Goal: Navigation & Orientation: Find specific page/section

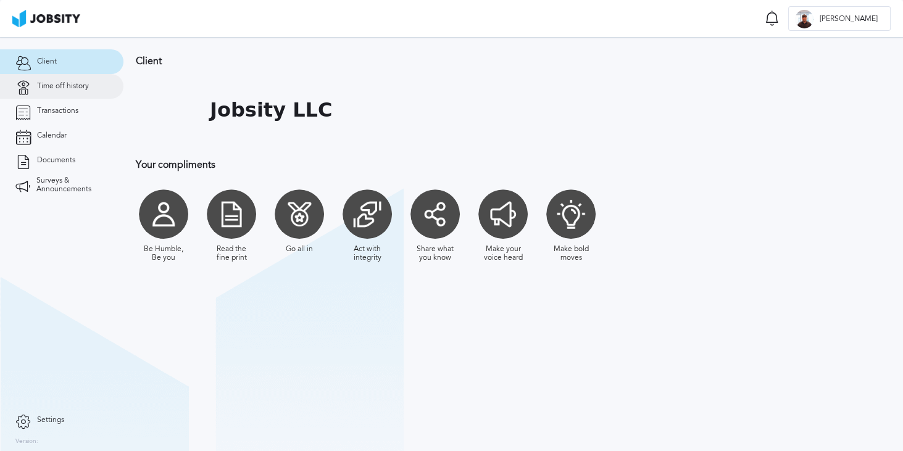
click at [81, 96] on link "Time off history" at bounding box center [61, 86] width 123 height 25
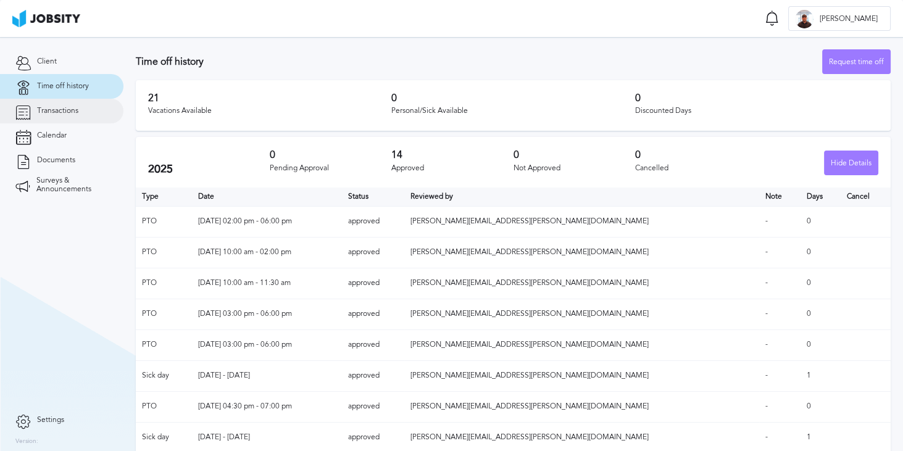
click at [73, 116] on link "Transactions" at bounding box center [61, 111] width 123 height 25
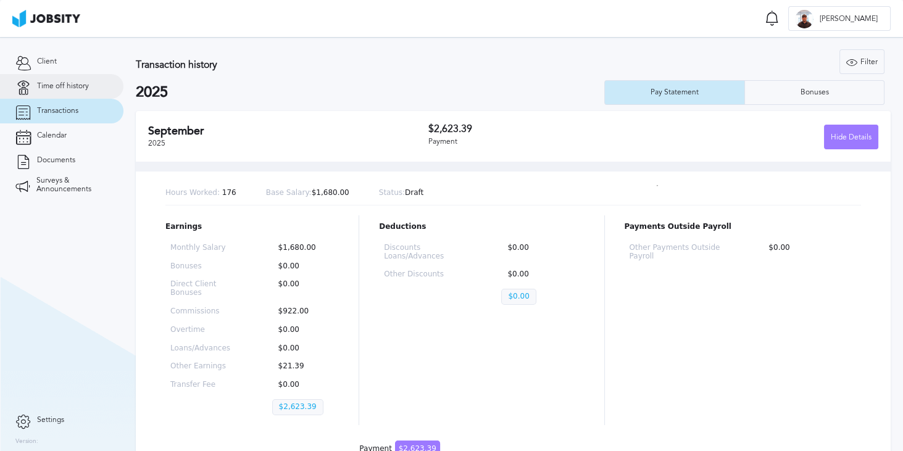
click at [72, 91] on link "Time off history" at bounding box center [61, 86] width 123 height 25
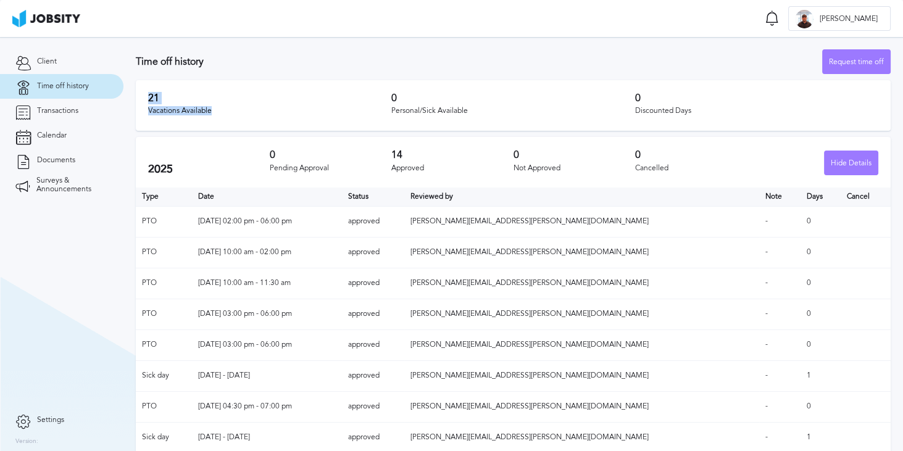
drag, startPoint x: 144, startPoint y: 101, endPoint x: 233, endPoint y: 126, distance: 91.8
click at [233, 126] on div "21 Vacations Available 0 Personal/Sick Available 0 Discounted Days" at bounding box center [513, 105] width 755 height 51
click at [204, 105] on div "21 Vacations Available" at bounding box center [269, 106] width 243 height 26
click at [62, 73] on section "Client Time off history Transactions Calendar Documents Surveys & Announcements" at bounding box center [61, 222] width 123 height 371
click at [52, 89] on span "Time off history" at bounding box center [63, 86] width 52 height 9
